Goal: Task Accomplishment & Management: Complete application form

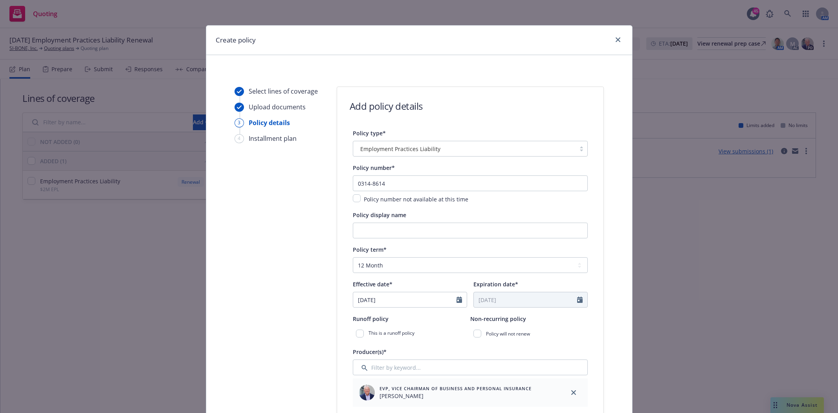
select select "12"
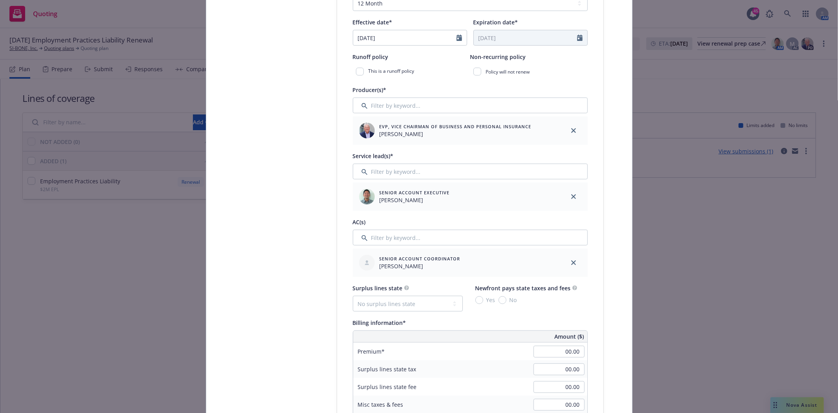
scroll to position [349, 0]
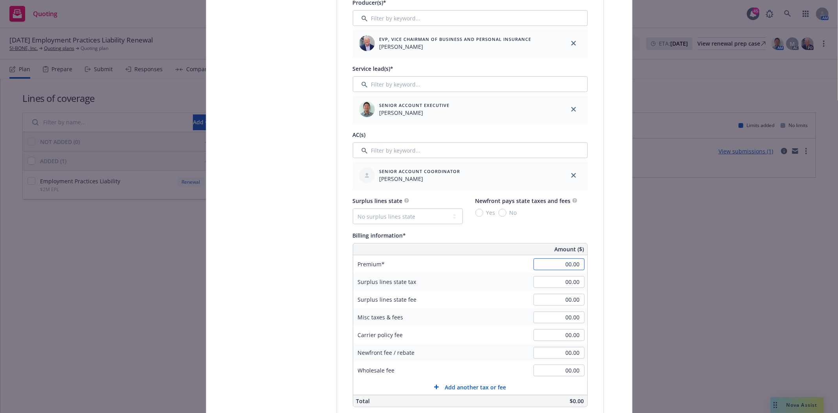
click at [563, 265] on input "00.00" at bounding box center [559, 264] width 51 height 12
type input "40,000.00"
click at [566, 273] on div "40,000.00" at bounding box center [559, 263] width 57 height 17
click at [376, 216] on select "No surplus lines state [US_STATE] [US_STATE] [US_STATE] [US_STATE] [US_STATE] […" at bounding box center [408, 216] width 110 height 16
select select "CA"
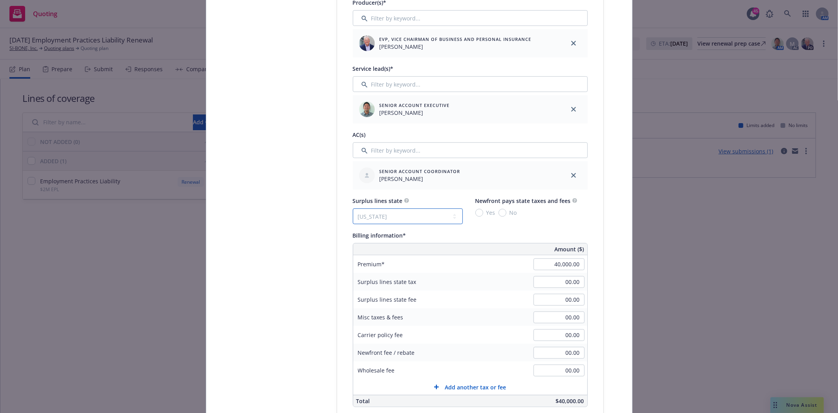
click at [353, 209] on select "No surplus lines state [US_STATE] [US_STATE] [US_STATE] [US_STATE] [US_STATE] […" at bounding box center [408, 216] width 110 height 16
type input "1,200.00"
type input "72.00"
click at [499, 212] on input "No" at bounding box center [503, 213] width 8 height 8
radio input "true"
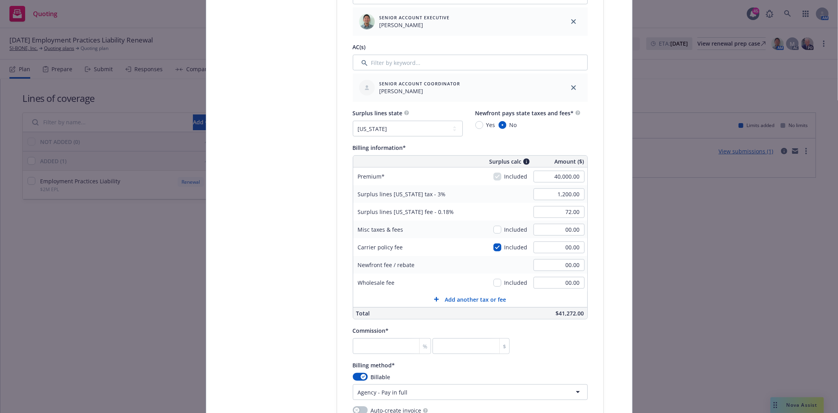
scroll to position [524, 0]
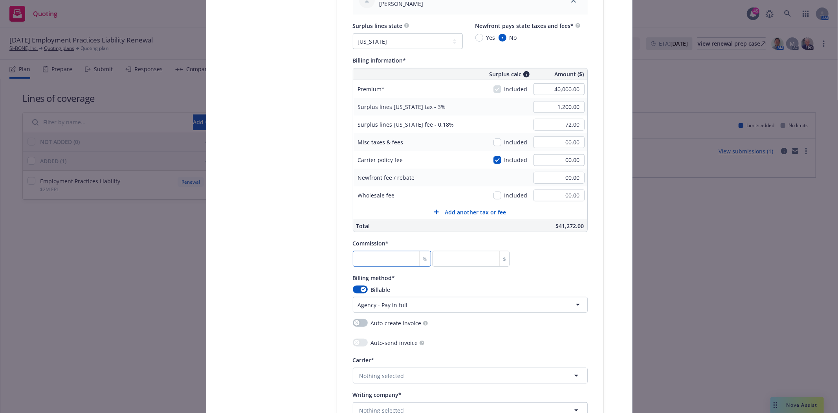
click at [366, 257] on input "number" at bounding box center [392, 259] width 79 height 16
type input "1"
type input "400"
type input "12"
type input "4800"
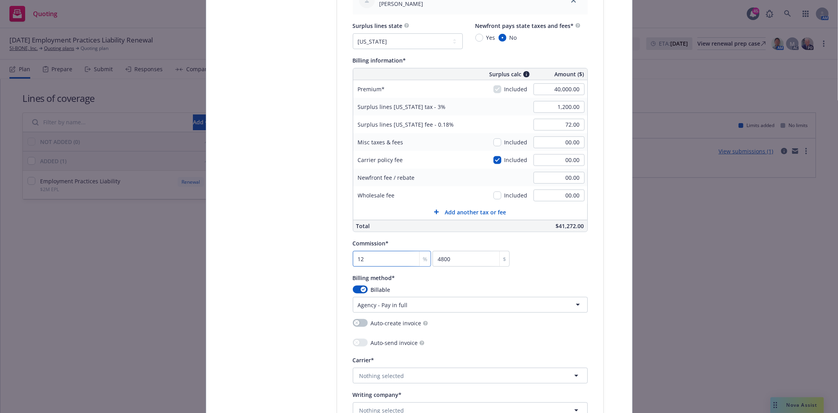
type input "12"
click at [303, 274] on div "Select lines of coverage Upload documents 3 Policy details 4 Installment plan" at bounding box center [278, 121] width 86 height 1117
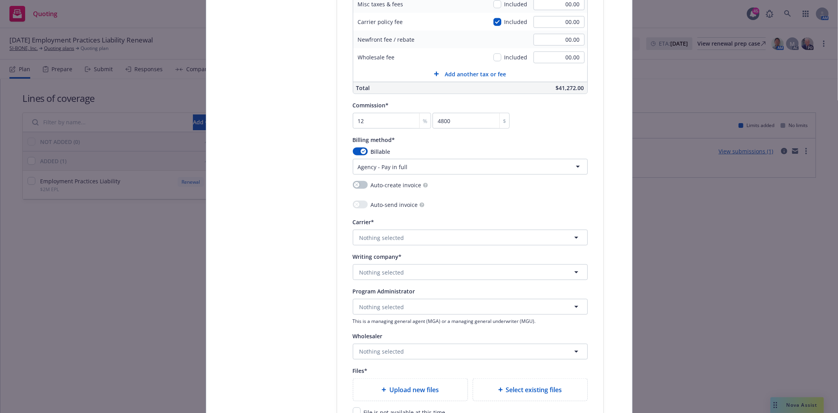
scroll to position [698, 0]
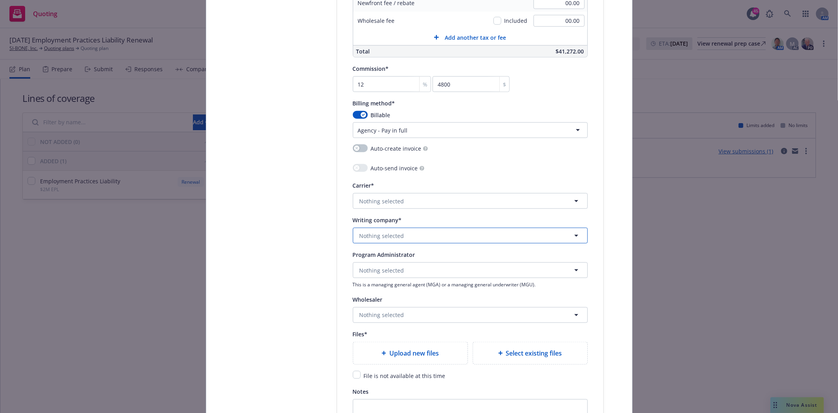
click at [371, 237] on span "Nothing selected" at bounding box center [382, 235] width 45 height 8
type input "allied world surp"
click at [399, 204] on strong "Allied World Surplus Lines Insurance Company" at bounding box center [424, 205] width 125 height 7
click at [382, 318] on span "Nothing selected" at bounding box center [382, 314] width 45 height 8
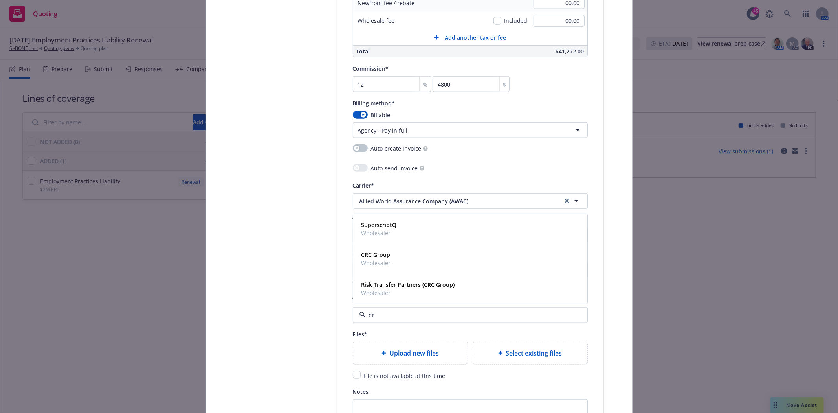
type input "crc"
click at [386, 258] on strong "CRC Group" at bounding box center [376, 254] width 29 height 7
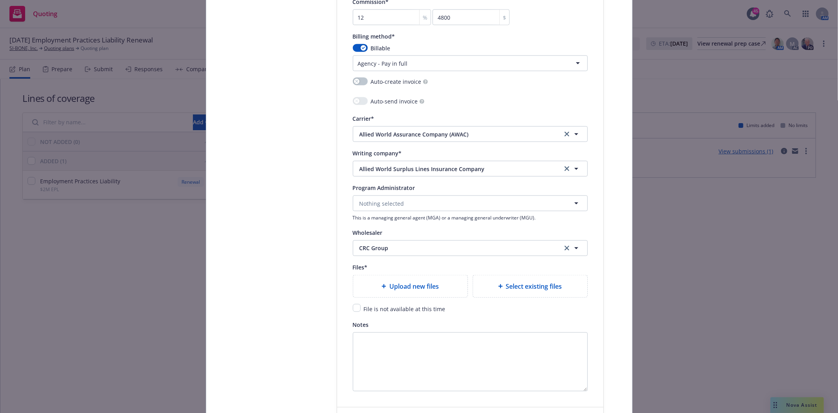
scroll to position [786, 0]
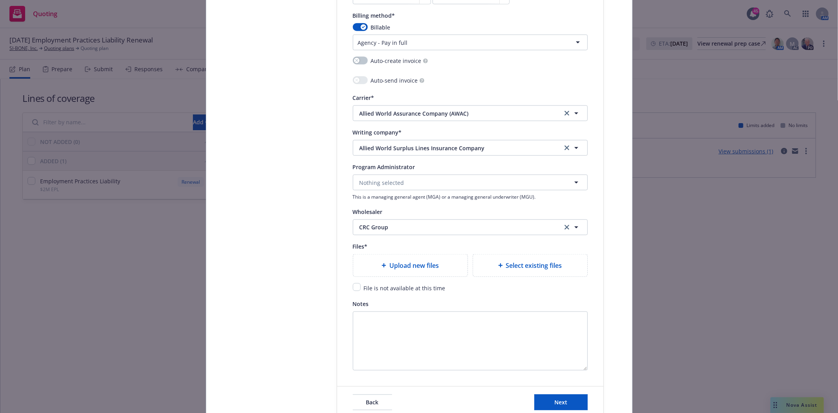
type textarea "x"
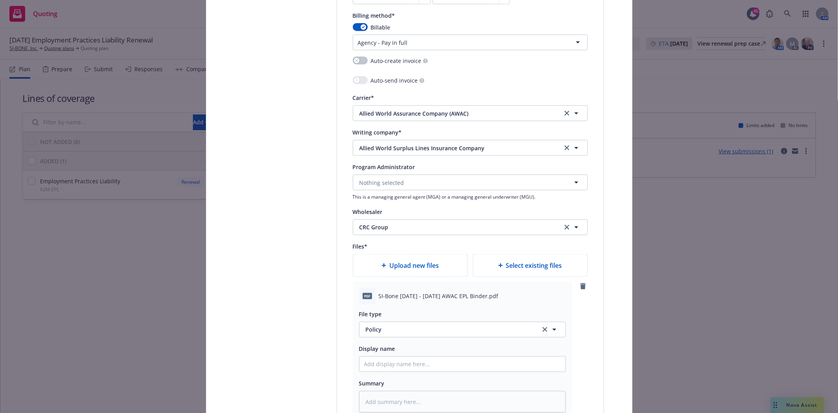
scroll to position [960, 0]
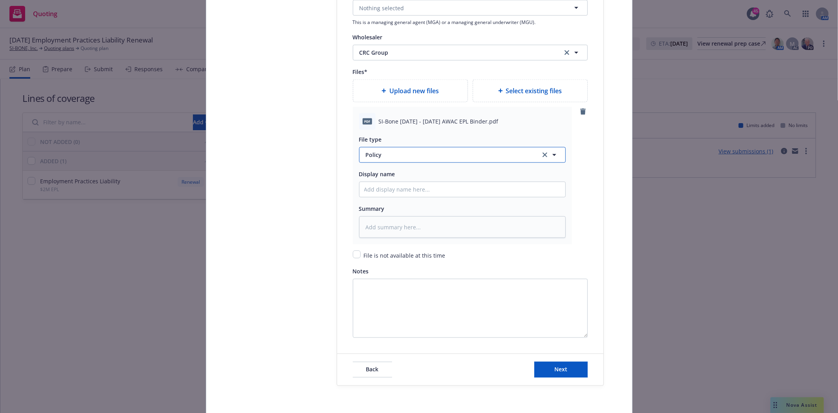
click at [376, 155] on span "Policy" at bounding box center [448, 155] width 165 height 8
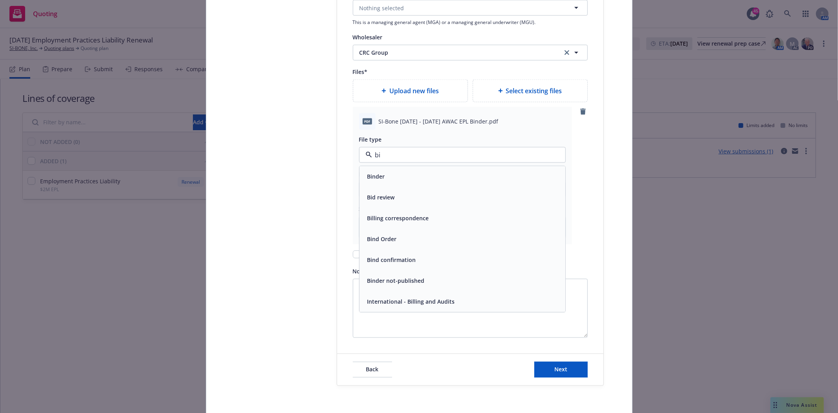
type input "bin"
click at [371, 180] on span "Binder" at bounding box center [376, 176] width 18 height 8
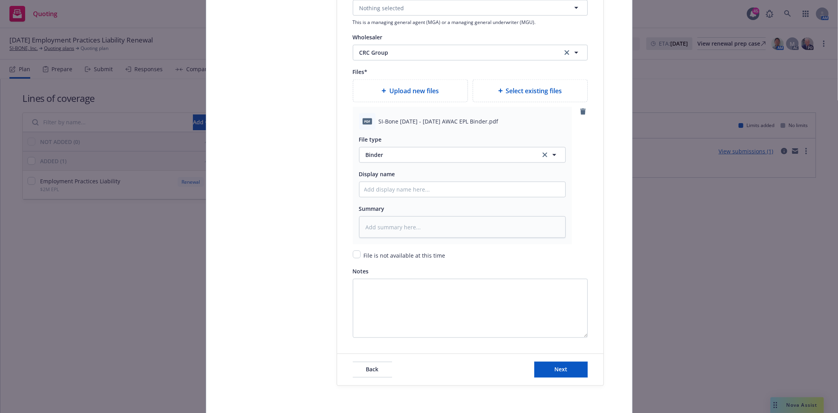
type textarea "x"
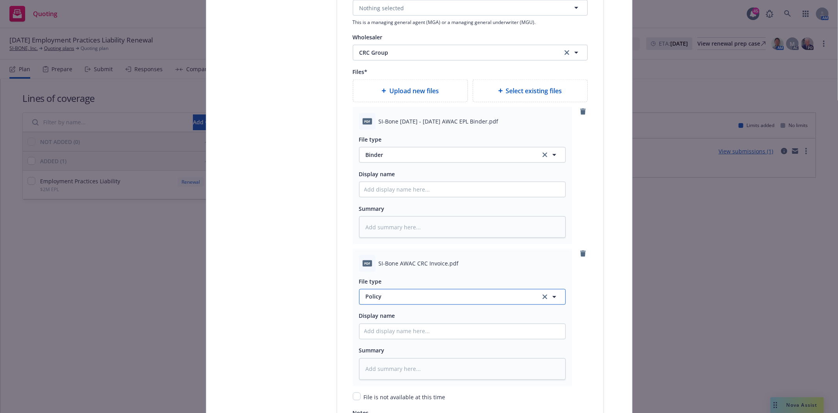
click at [386, 297] on span "Policy" at bounding box center [448, 296] width 165 height 8
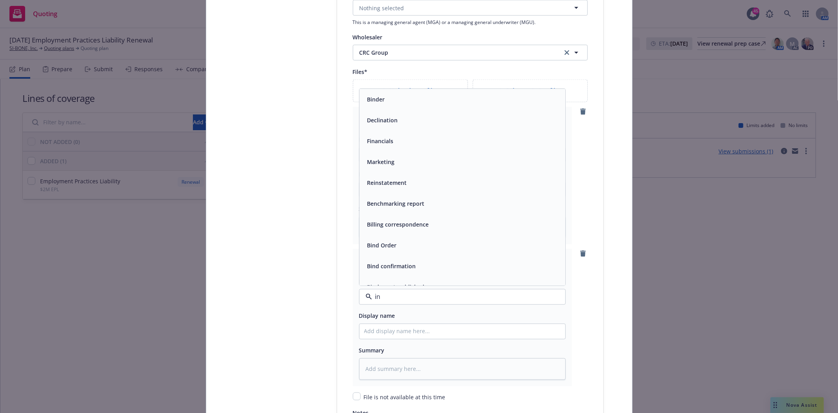
type input "inv"
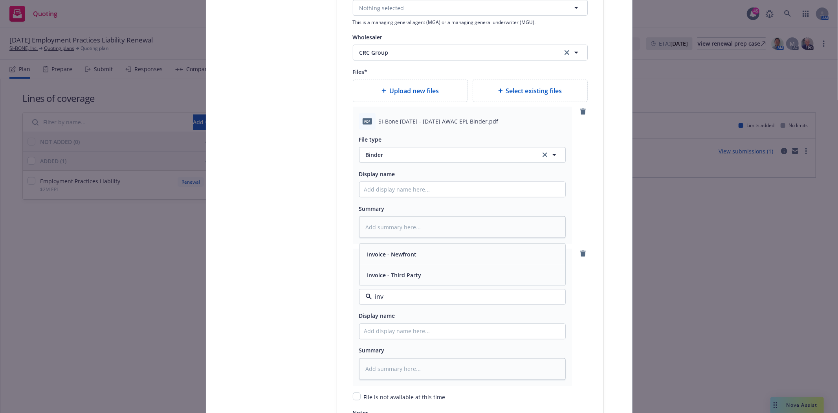
click at [393, 272] on div "Invoice - Third Party" at bounding box center [393, 274] width 59 height 11
click at [388, 334] on input "Policy display name" at bounding box center [463, 331] width 206 height 15
type textarea "x"
type input "1"
type textarea "x"
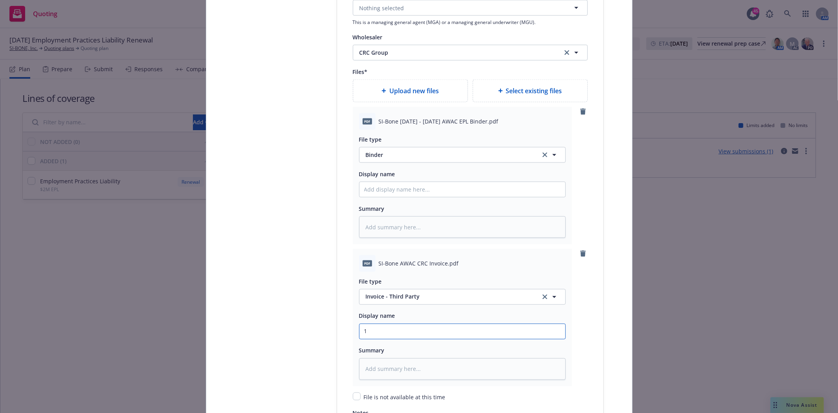
type input "10"
type textarea "x"
type input "10/"
type textarea "x"
type input "10/1"
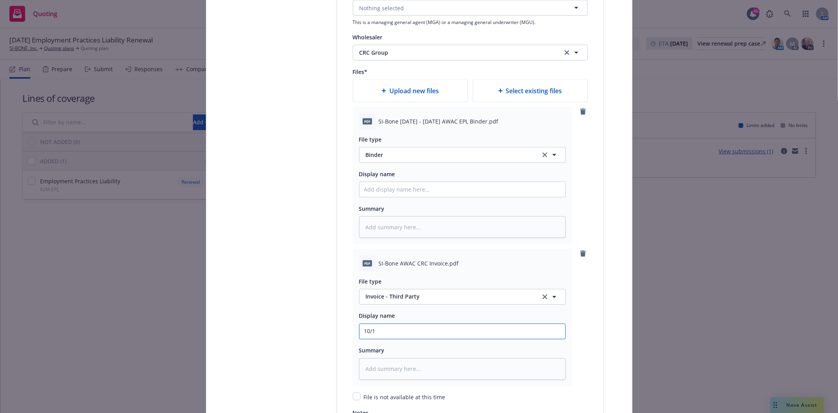
type textarea "x"
type input "10/1/"
type textarea "x"
type input "10/1/2"
type textarea "x"
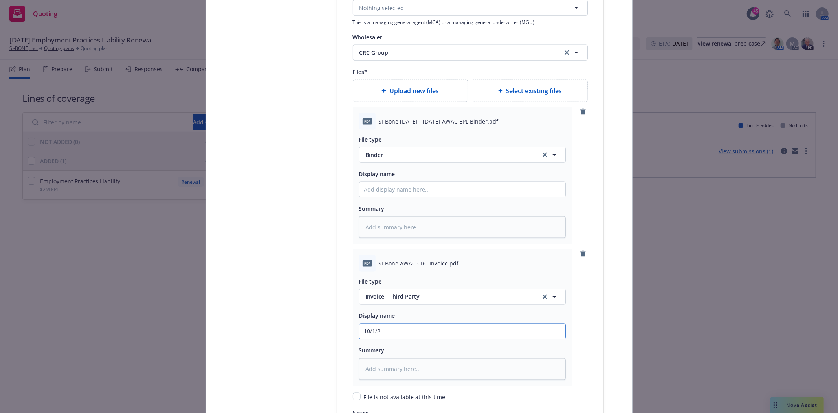
type input "[DATE]"
type textarea "x"
type input "[DATE]"
type textarea "x"
type input "[DATE] E"
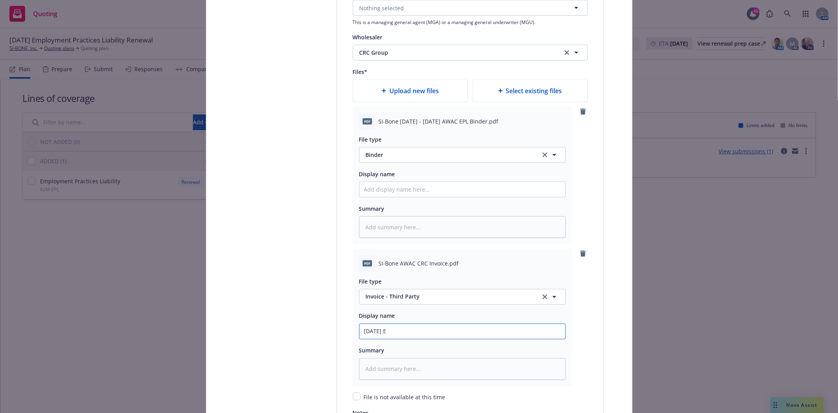
type textarea "x"
type input "[DATE] EP"
type textarea "x"
type input "[DATE] EPL"
type textarea "x"
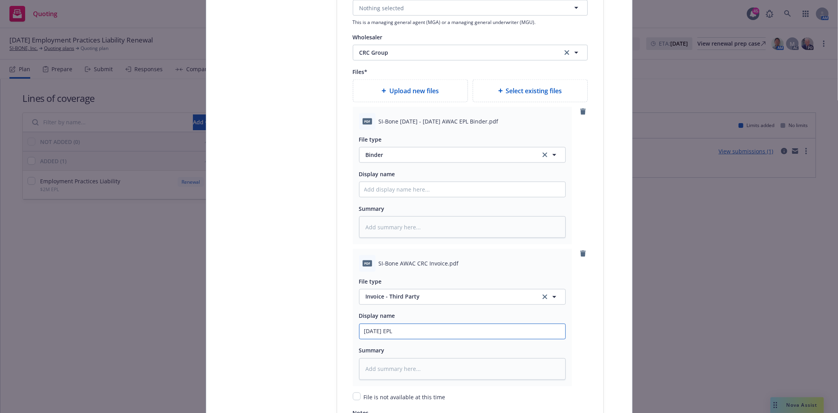
type input "[DATE] EPL"
type textarea "x"
type input "[DATE] EPL R"
type textarea "x"
type input "[DATE] EPL Re"
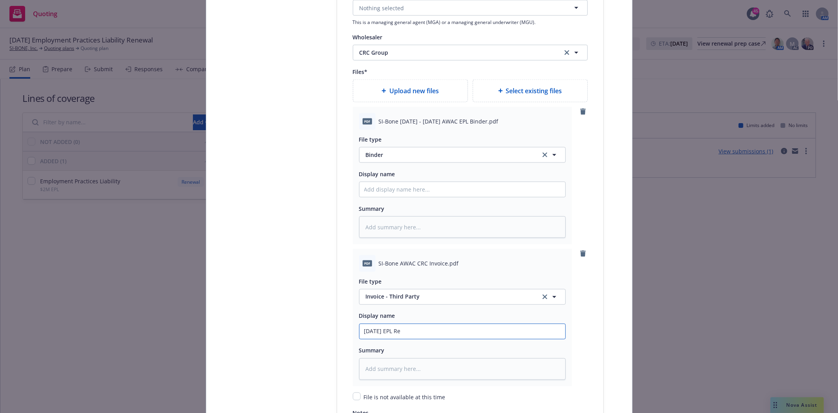
type textarea "x"
type input "[DATE] EPL Ren"
type textarea "x"
type input "[DATE] EPL [PERSON_NAME]"
type textarea "x"
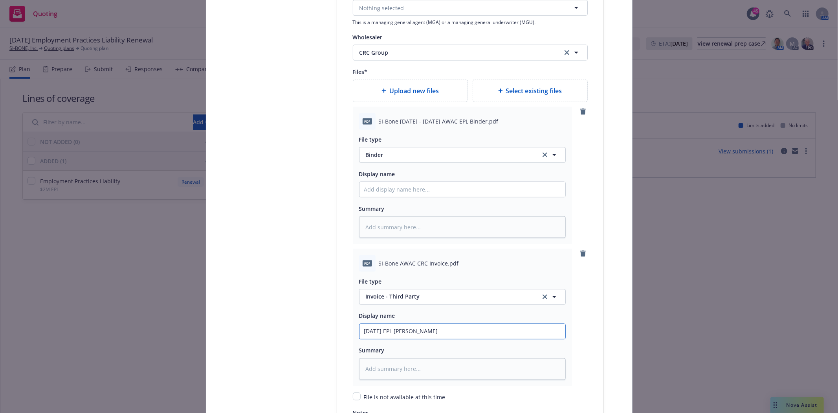
type input "[DATE] EPL Renew"
type textarea "x"
type input "[DATE] EPL Renewal"
type textarea "x"
type input "[DATE] EPL Renewal"
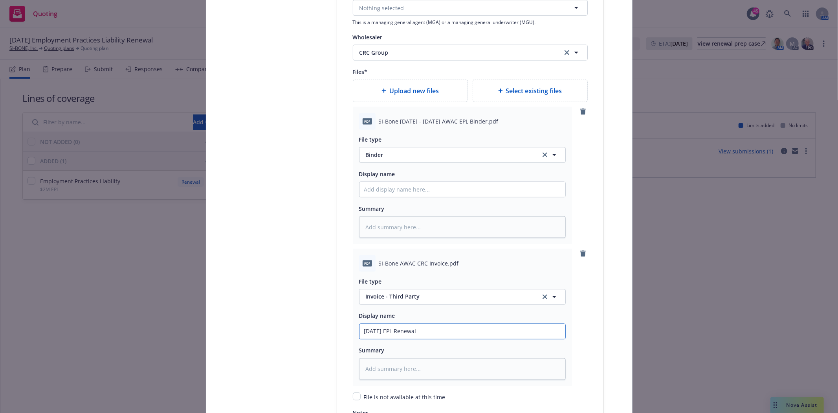
type textarea "x"
type input "[DATE] EPL Renewal I"
type textarea "x"
type input "[DATE] EPL Renewal In"
type textarea "x"
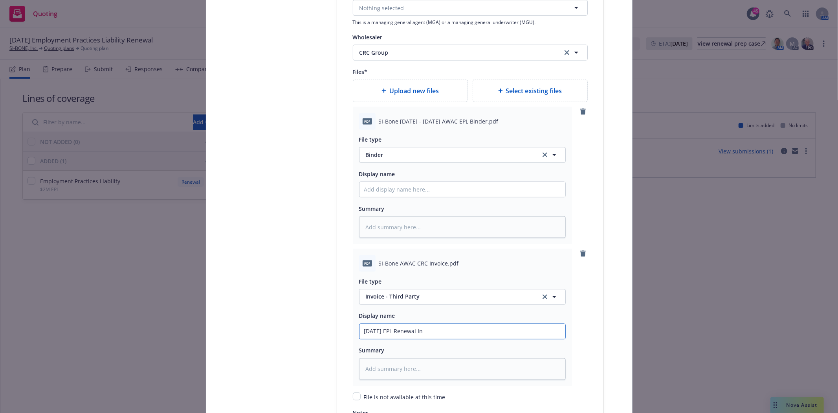
type input "[DATE] EPL Renewal Inv"
type textarea "x"
type input "[DATE] EPL Renewal Invo"
type textarea "x"
type input "[DATE] EPL Renewal Invoi"
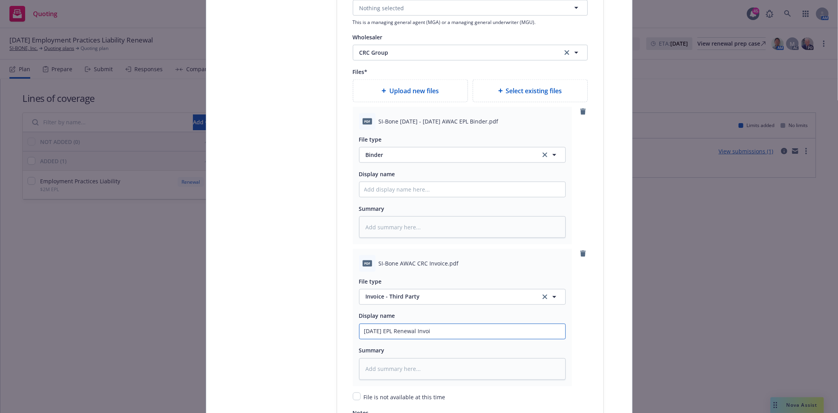
type textarea "x"
type input "[DATE] EPL Renewal Invoic"
type textarea "x"
type input "[DATE] EPL Renewal Invoice"
type textarea "x"
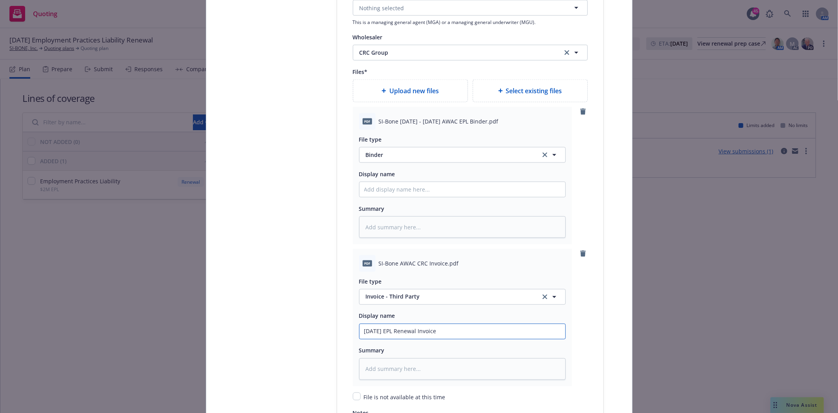
type input "[DATE] EPL Renewal Invoice"
type textarea "x"
type input "[DATE] EPL Renewal Invoice 0"
type textarea "x"
type input "[DATE] EPL Renewal Invoice"
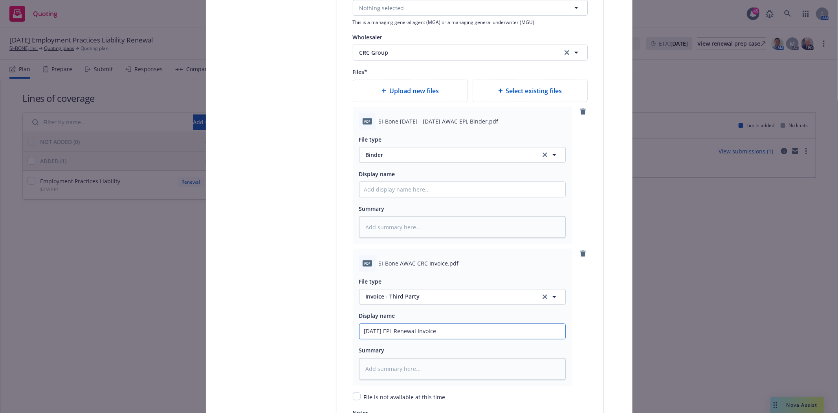
type textarea "x"
type input "[DATE] EPL Renewal Invoice -"
type textarea "x"
type input "[DATE] EPL Renewal Invoice -"
type textarea "x"
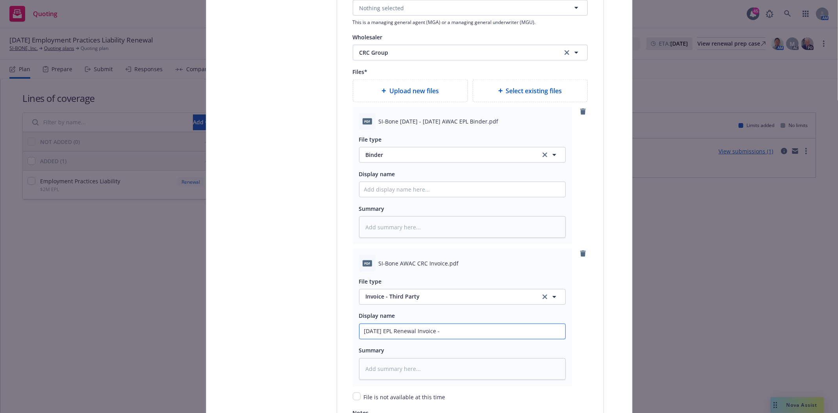
type input "[DATE] EPL Renewal Invoice - C"
type textarea "x"
type input "[DATE] EPL Renewal Invoice - CR"
type textarea "x"
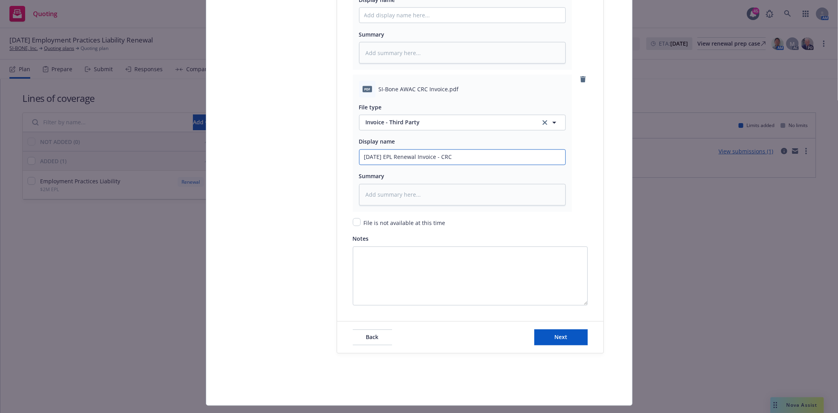
scroll to position [1135, 0]
type input "[DATE] EPL Renewal Invoice - CRC"
click at [556, 340] on span "Next" at bounding box center [561, 336] width 13 height 7
type textarea "x"
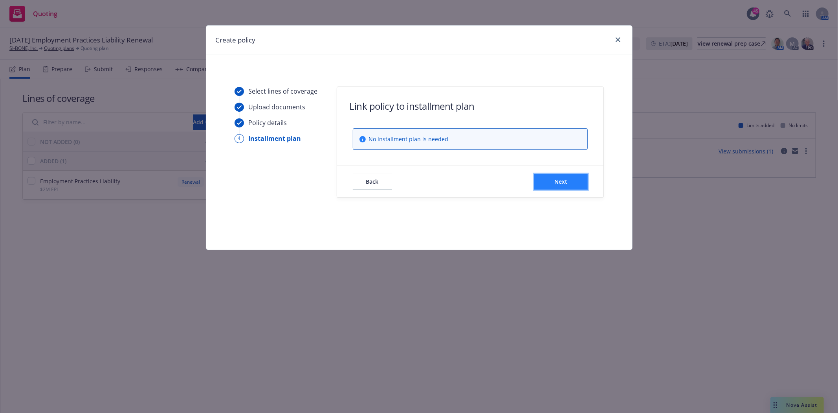
click at [544, 183] on button "Next" at bounding box center [560, 182] width 53 height 16
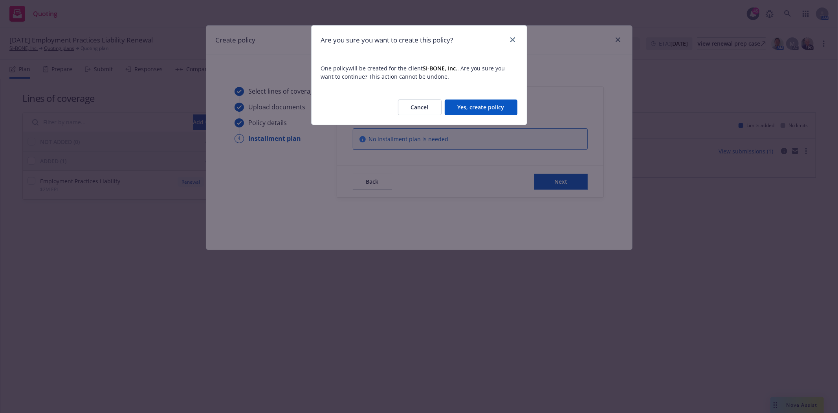
click at [473, 102] on button "Yes, create policy" at bounding box center [481, 107] width 73 height 16
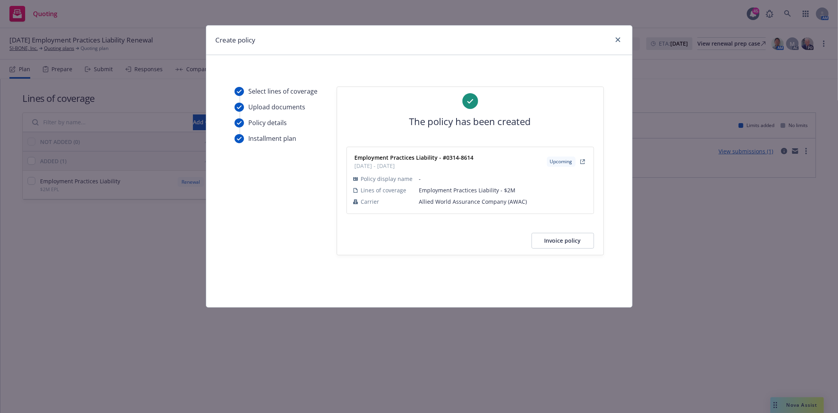
click at [571, 238] on button "Invoice policy" at bounding box center [563, 241] width 62 height 16
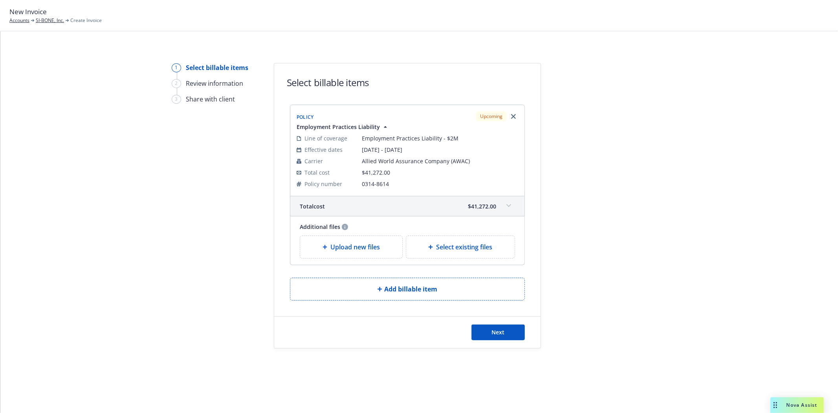
click at [451, 249] on span "Select existing files" at bounding box center [464, 246] width 56 height 9
select select "Invoice - Third Party"
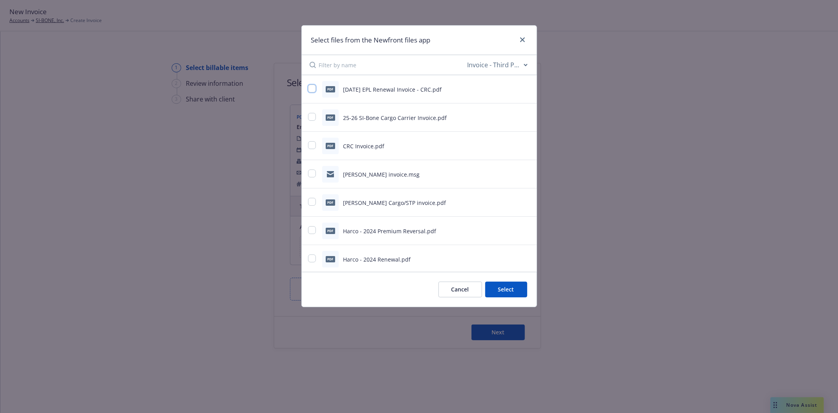
click at [310, 92] on input "checkbox" at bounding box center [312, 88] width 8 height 8
checkbox input "true"
click at [517, 292] on button "Select 1 file" at bounding box center [499, 289] width 57 height 16
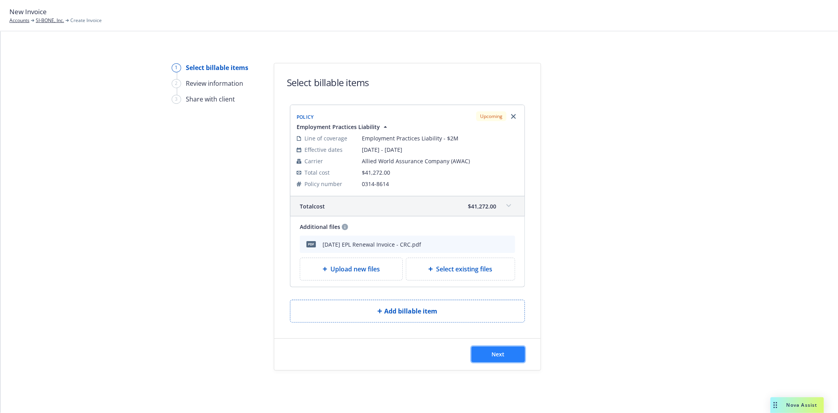
click at [493, 358] on button "Next" at bounding box center [498, 354] width 53 height 16
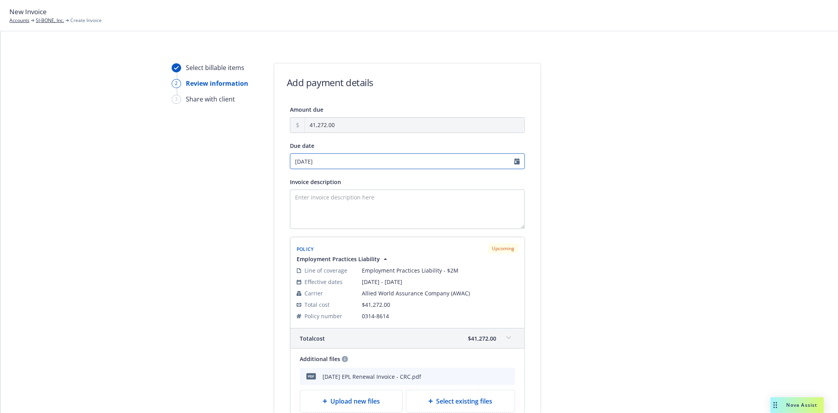
select select "October"
select select "2025"
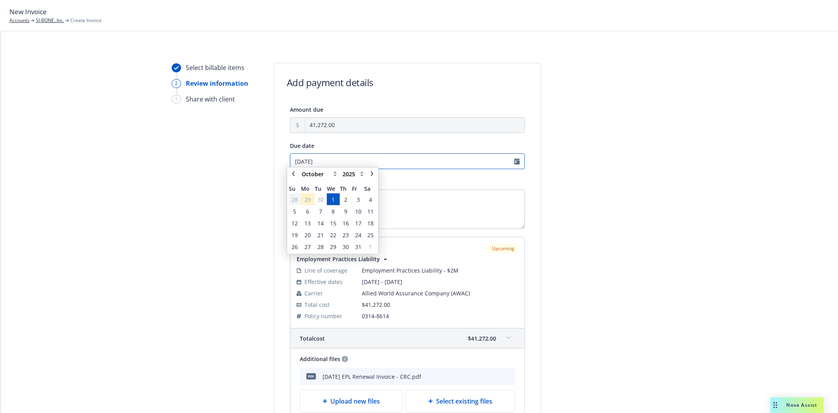
click at [515, 161] on input "[DATE]" at bounding box center [407, 161] width 235 height 16
click at [332, 228] on span "15" at bounding box center [333, 226] width 6 height 8
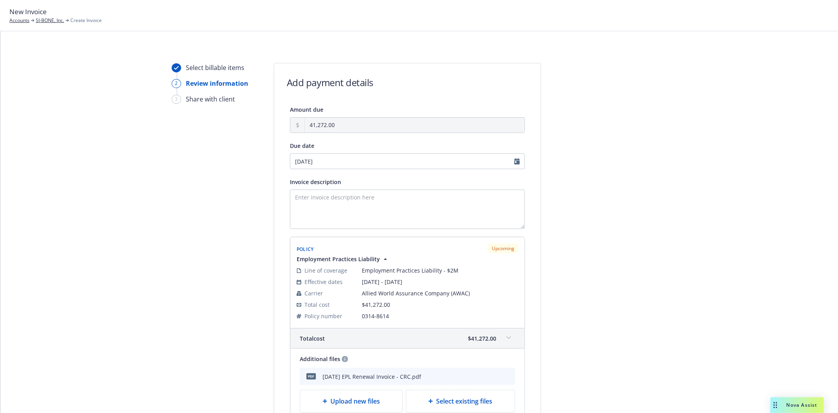
type input "10/15/2025"
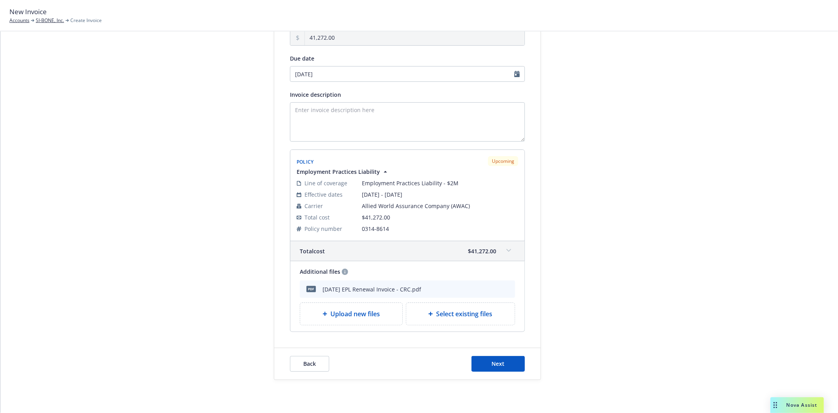
click at [498, 354] on div "Back Next" at bounding box center [407, 363] width 266 height 31
click at [496, 363] on span "Next" at bounding box center [498, 363] width 13 height 7
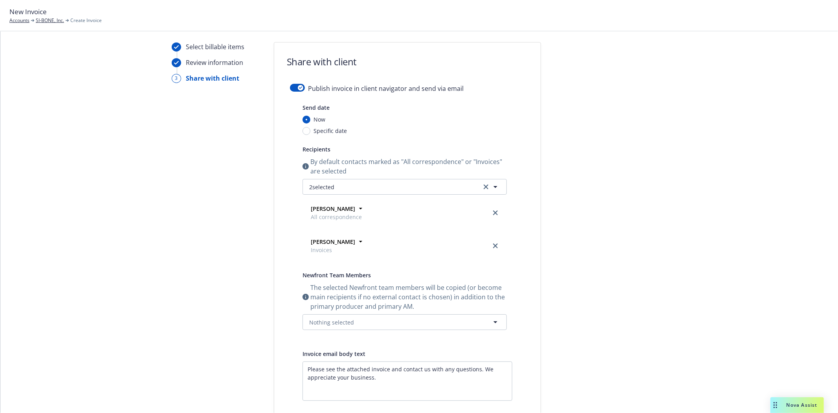
scroll to position [0, 0]
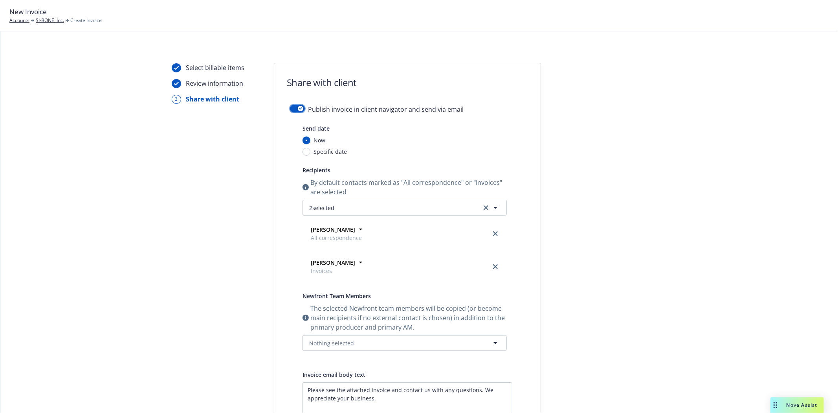
click at [299, 107] on icon "button" at bounding box center [300, 108] width 3 height 2
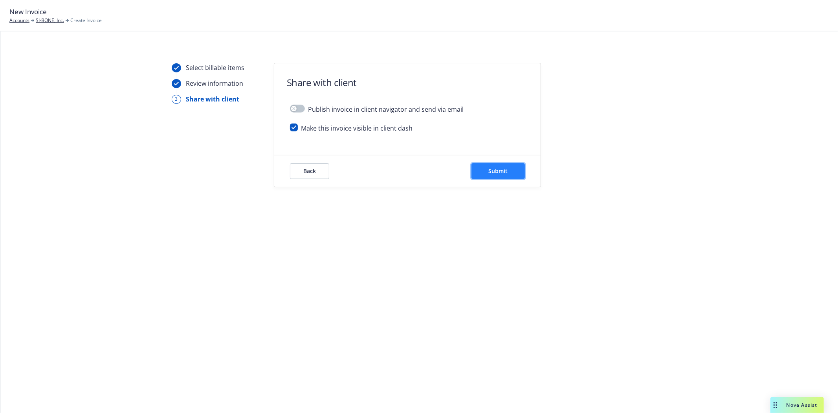
click at [490, 172] on span "Submit" at bounding box center [498, 170] width 19 height 7
